Goal: Information Seeking & Learning: Learn about a topic

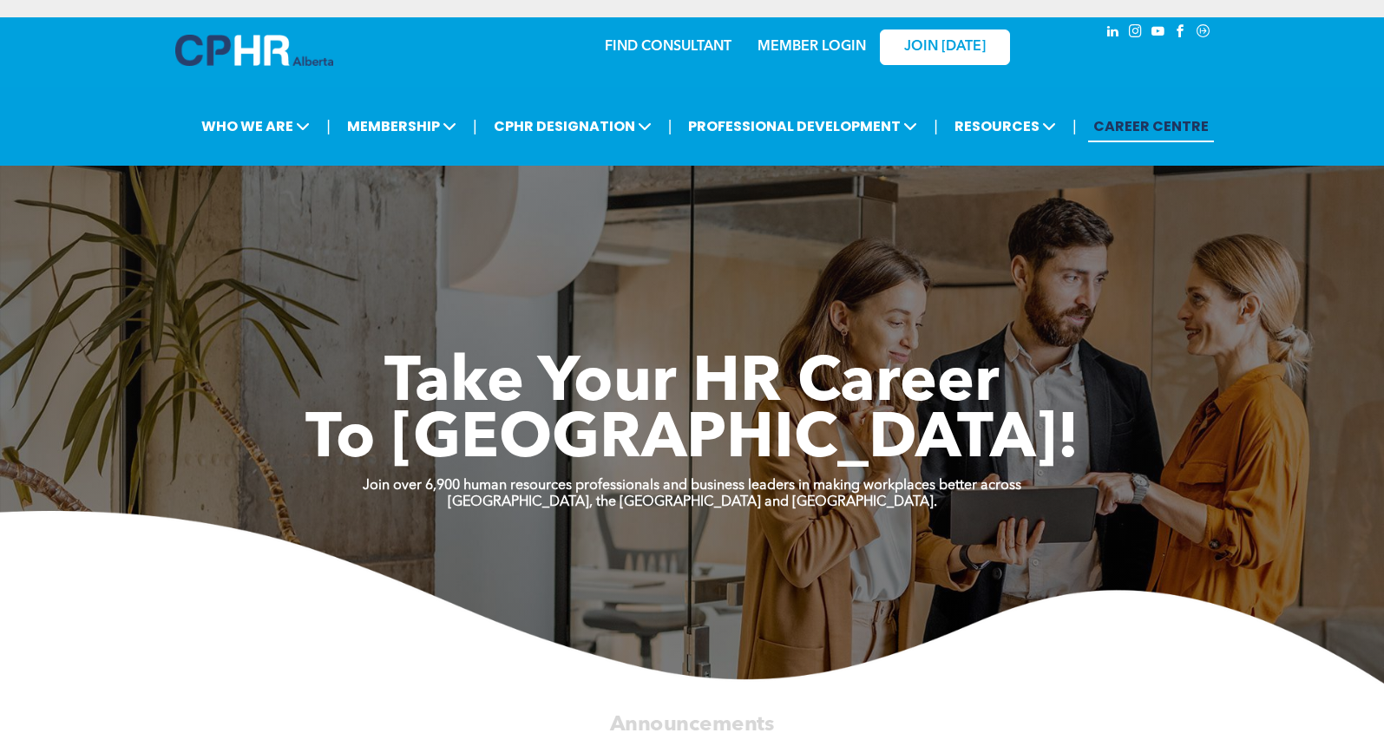
click at [803, 41] on link "MEMBER LOGIN" at bounding box center [811, 47] width 108 height 14
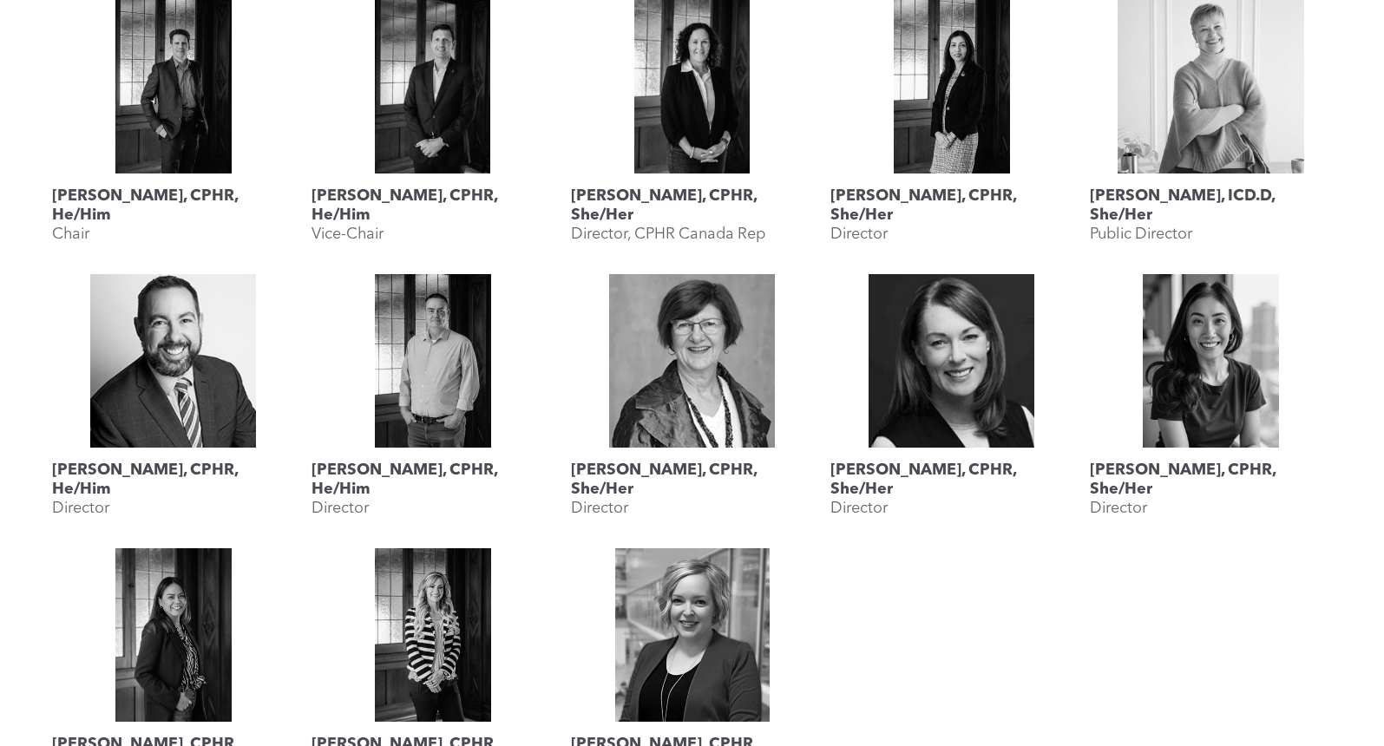
scroll to position [862, 0]
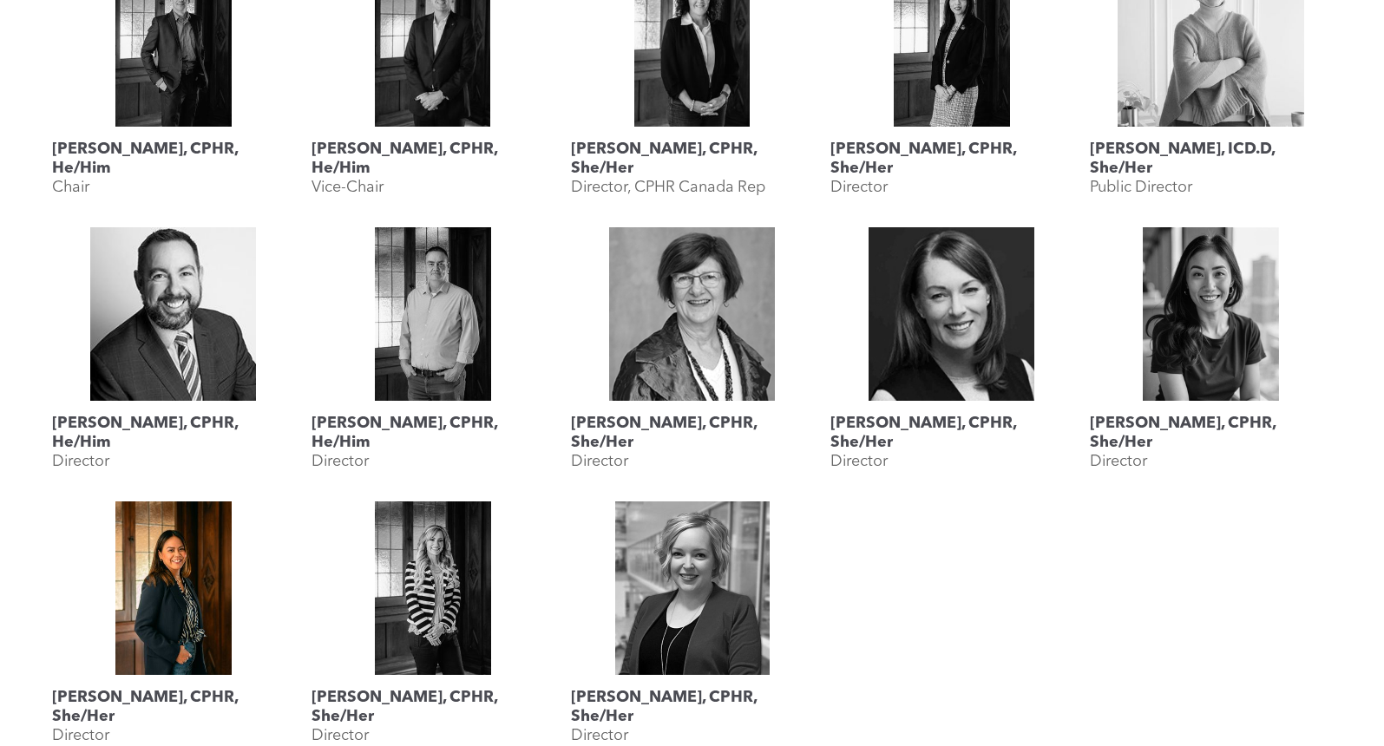
click at [215, 705] on h3 "[PERSON_NAME], CPHR, She/Her" at bounding box center [173, 707] width 242 height 38
click at [215, 691] on h3 "[PERSON_NAME], CPHR, She/Her" at bounding box center [173, 707] width 242 height 38
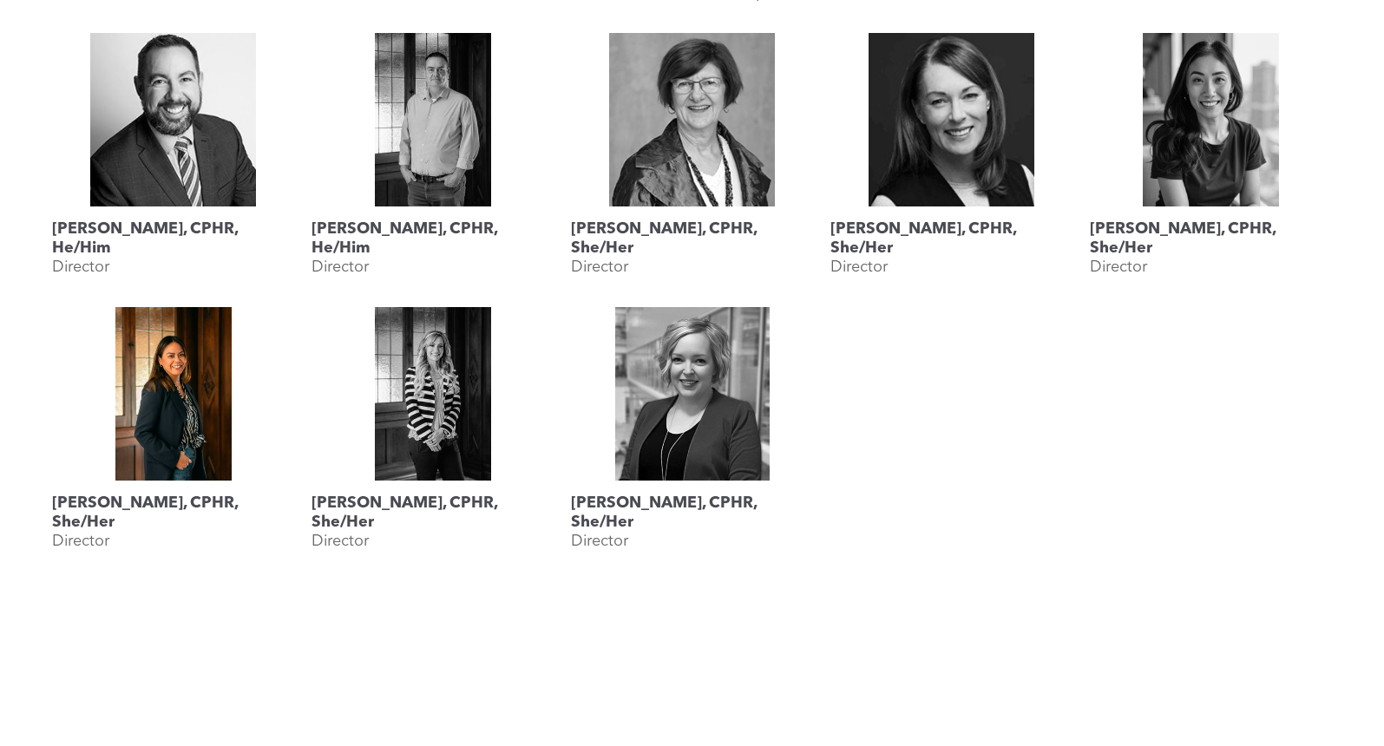
click at [194, 424] on link "Katherine Salucop, CPHR, She/Her" at bounding box center [173, 394] width 242 height 174
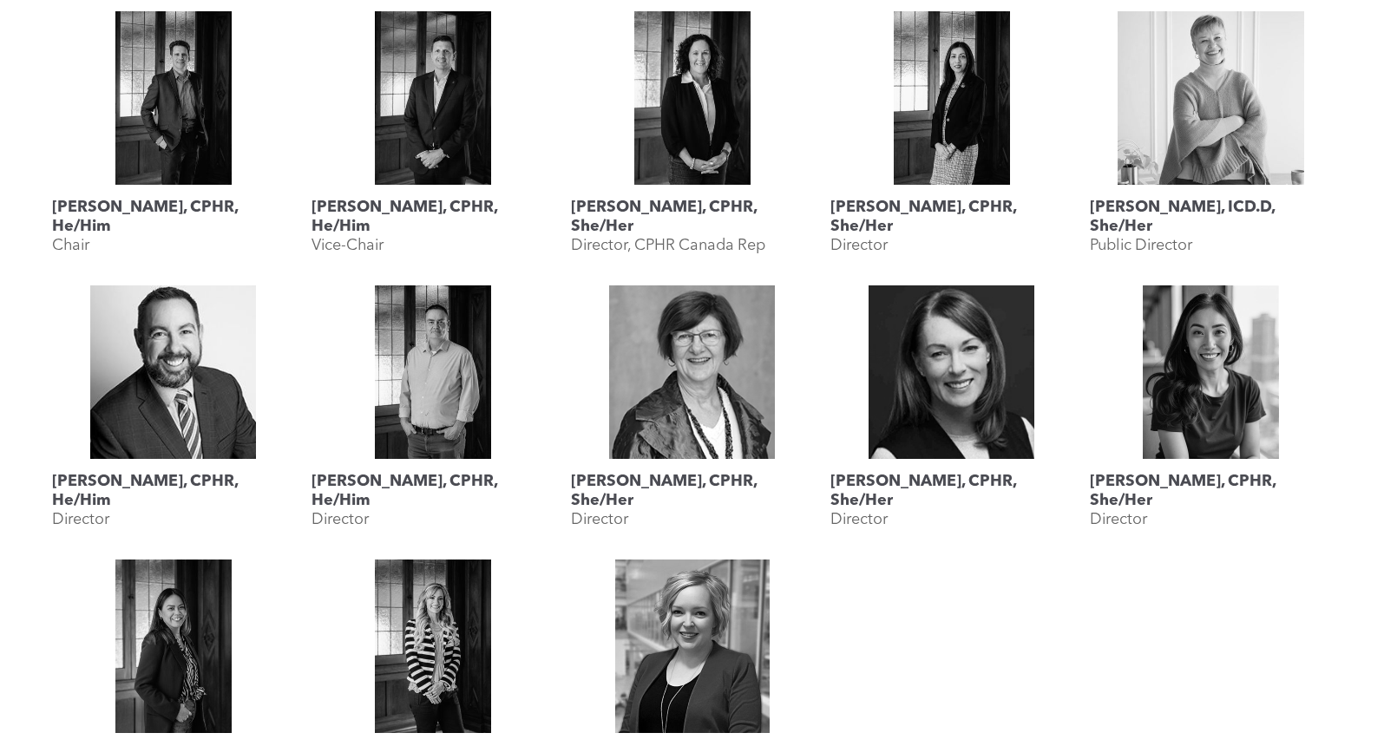
scroll to position [1950, 0]
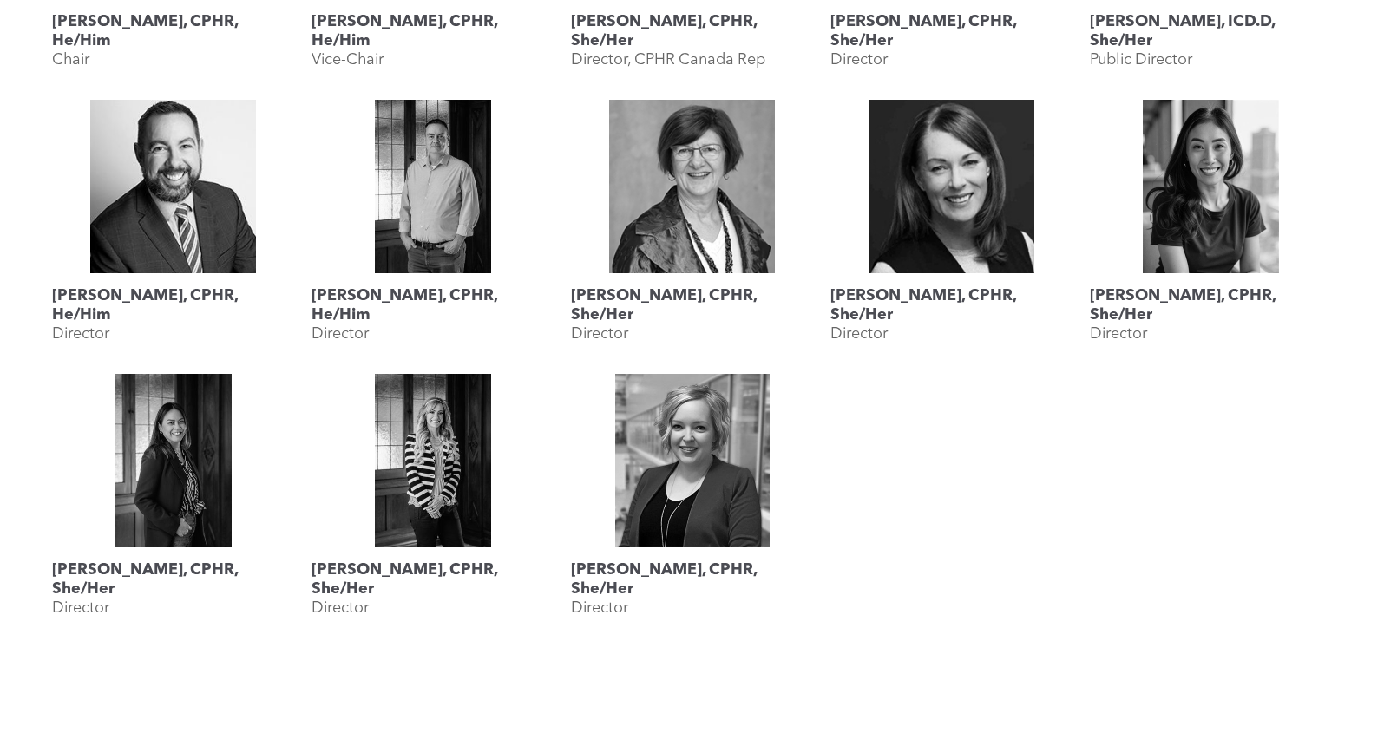
click at [1205, 201] on link at bounding box center [1211, 187] width 242 height 174
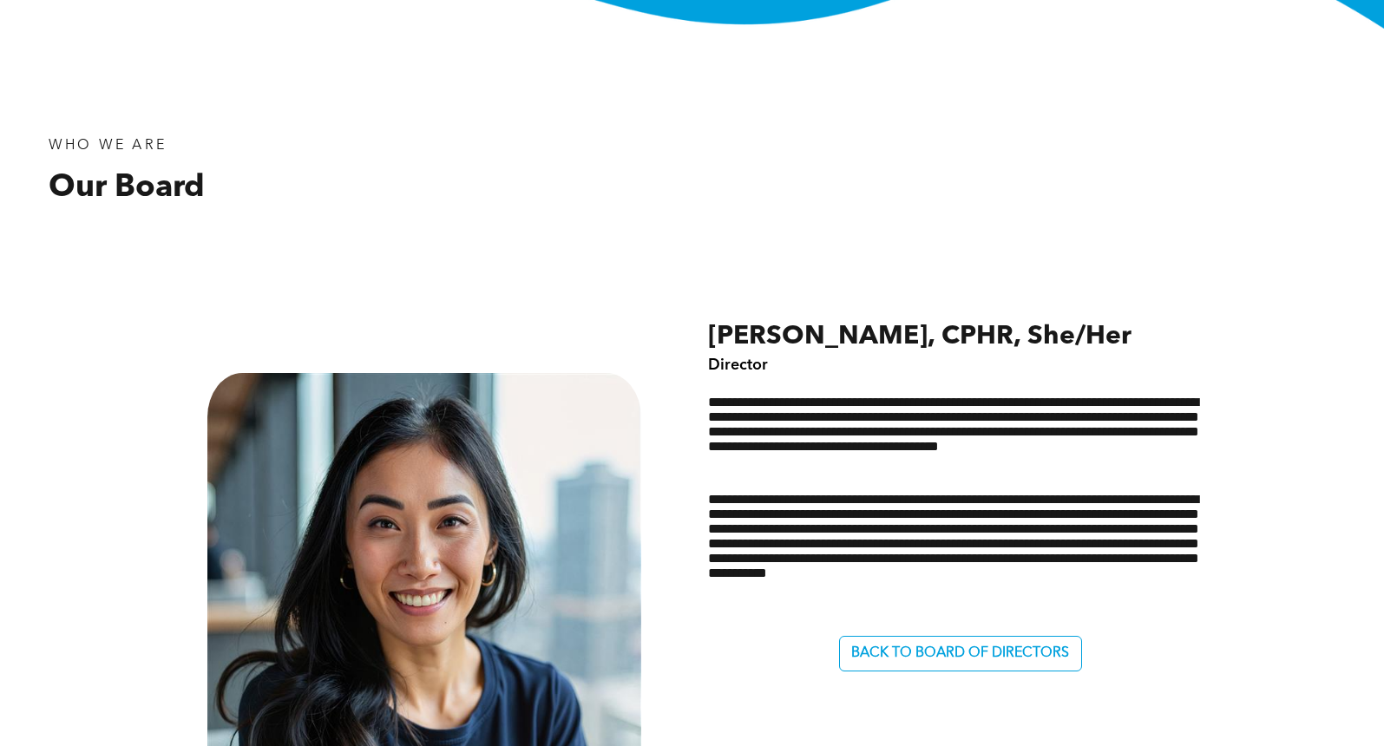
scroll to position [598, 0]
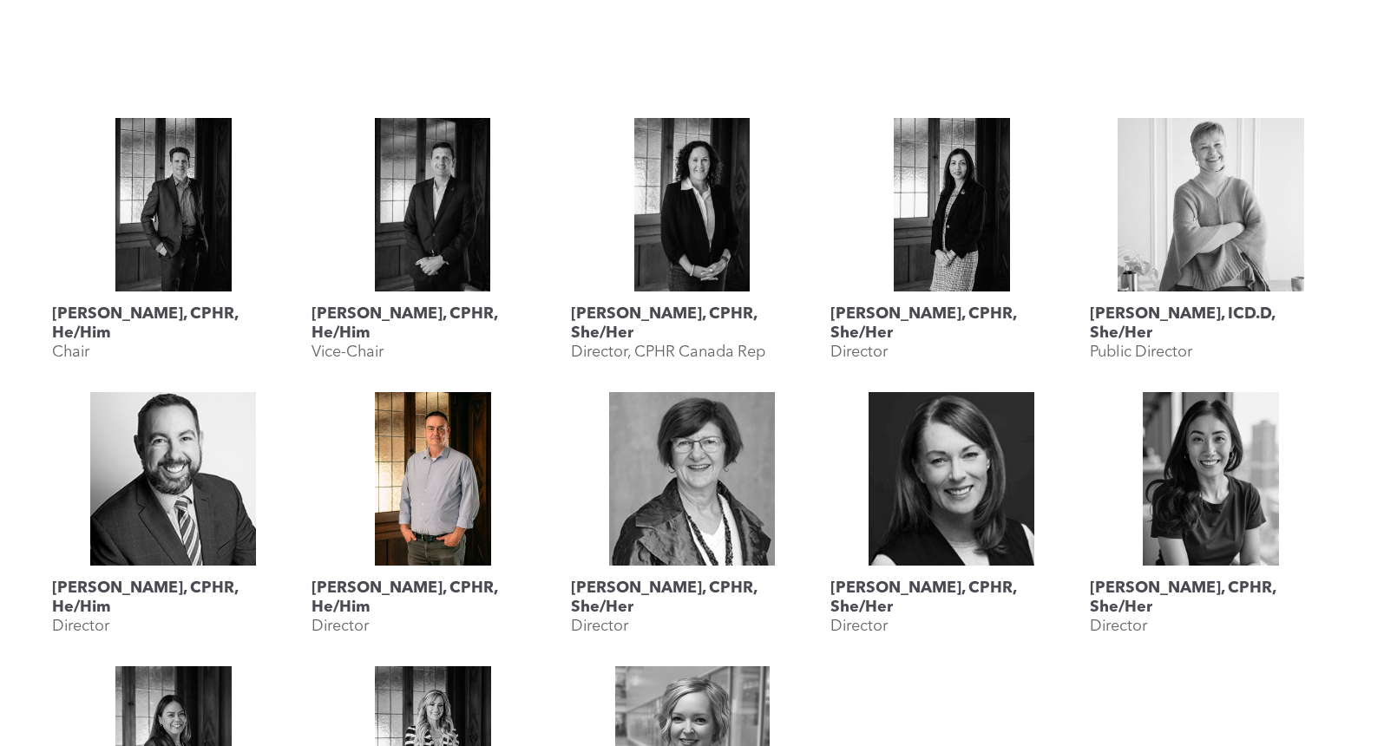
scroll to position [1635, 0]
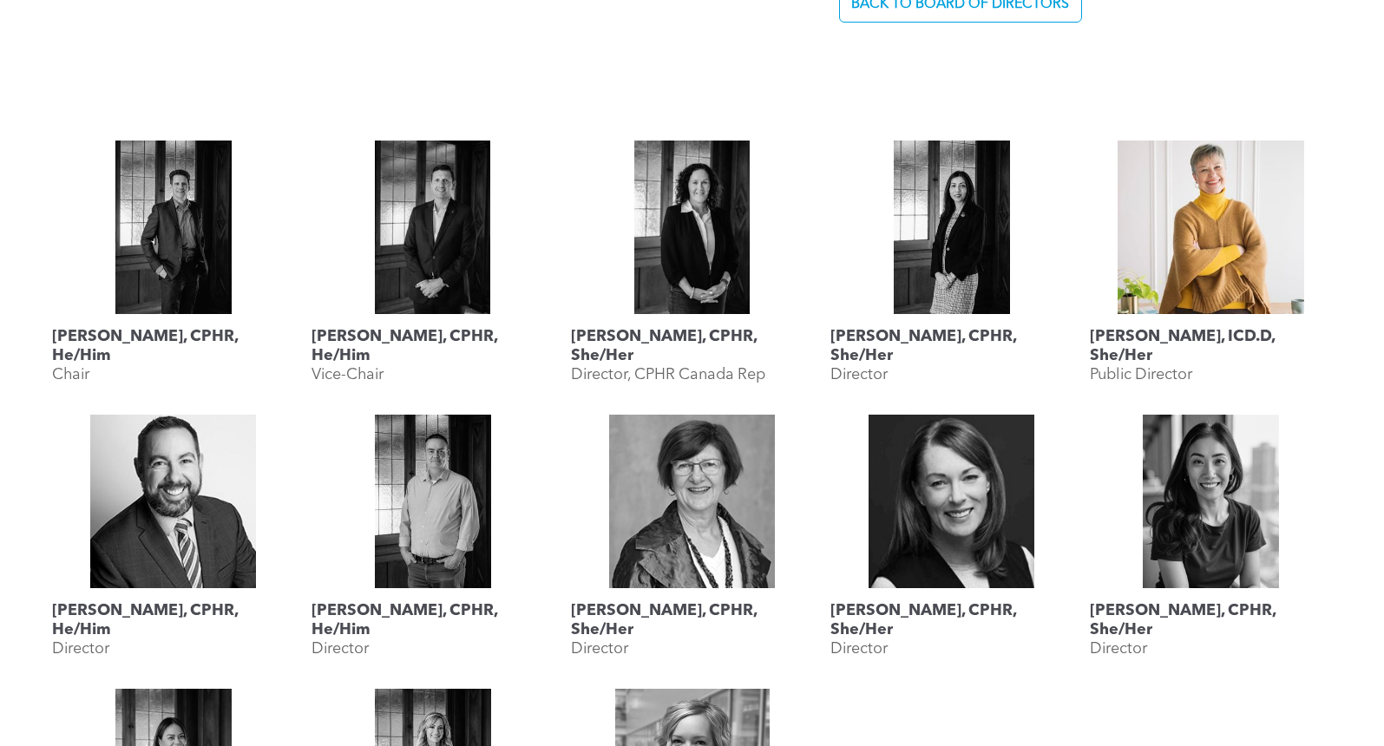
click at [1209, 251] on link at bounding box center [1211, 228] width 242 height 174
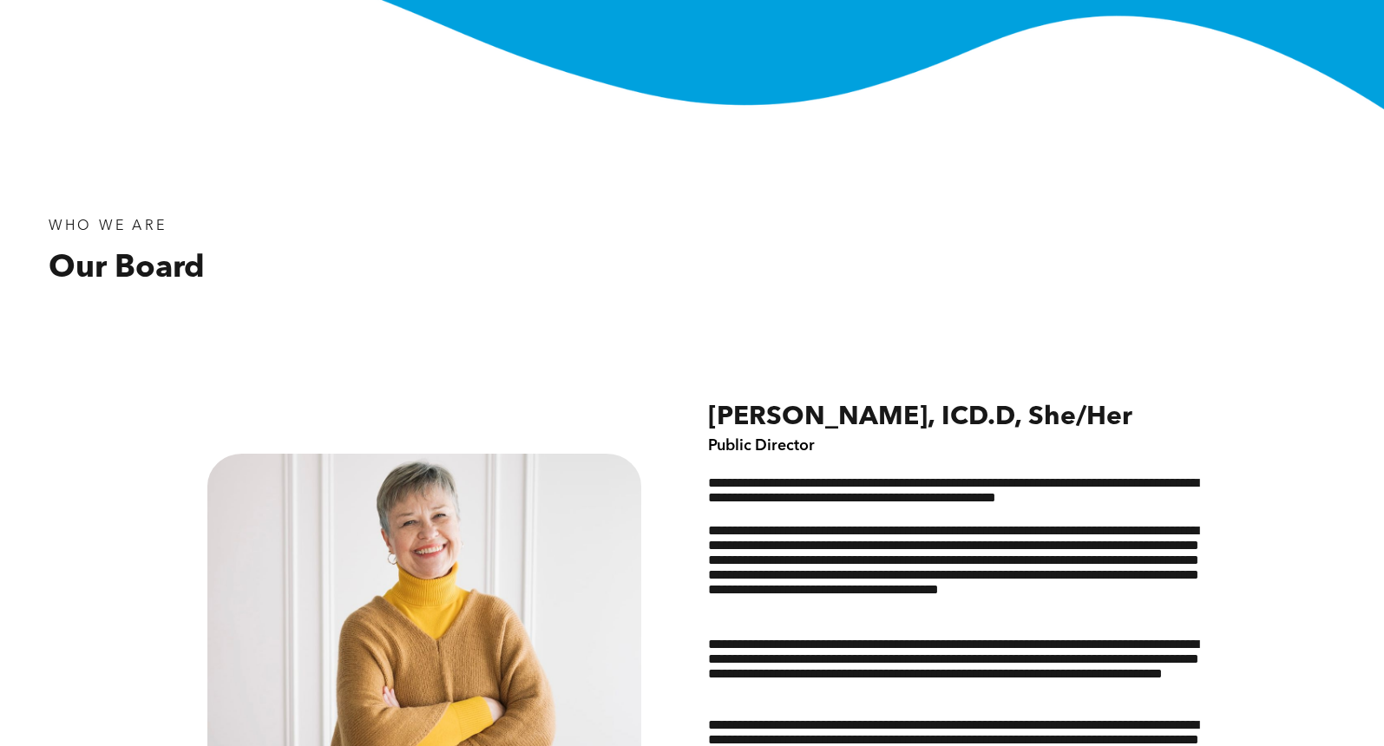
scroll to position [609, 0]
